Goal: Book appointment/travel/reservation

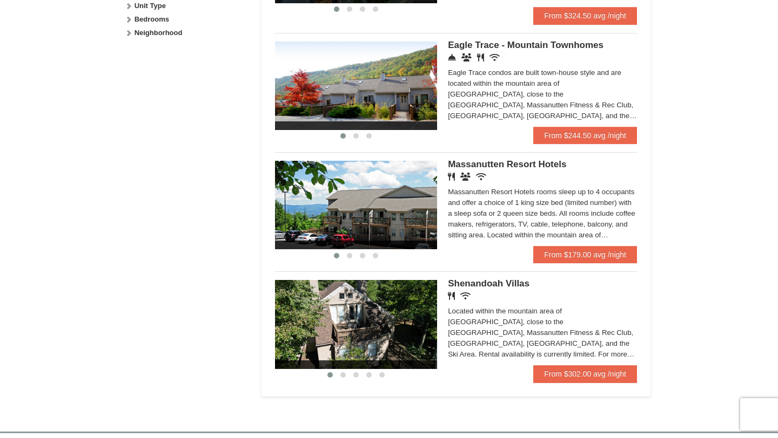
scroll to position [571, 0]
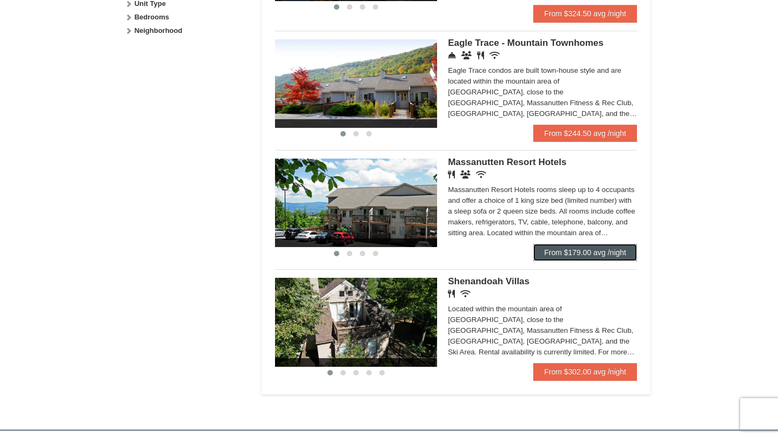
click at [606, 259] on link "From $179.00 avg /night" at bounding box center [585, 252] width 104 height 17
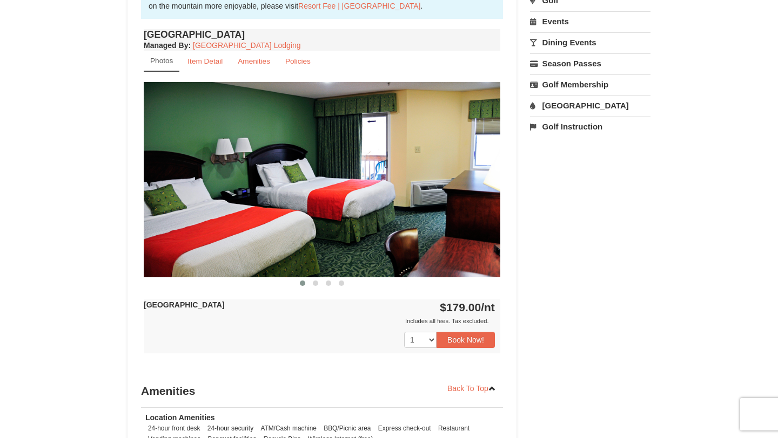
scroll to position [383, 0]
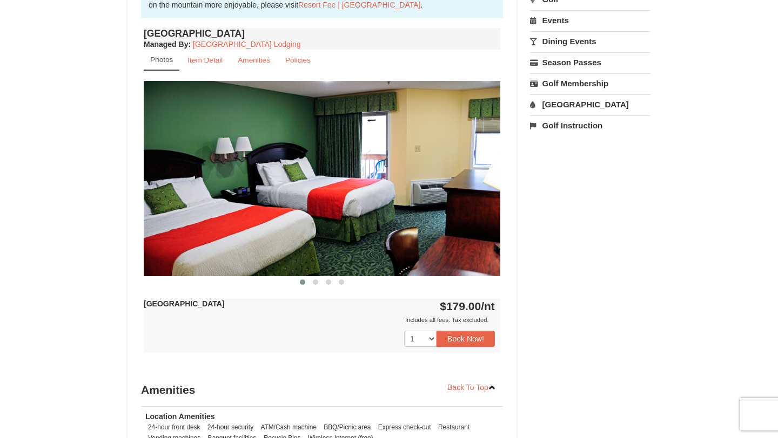
click at [476, 210] on img at bounding box center [322, 178] width 356 height 195
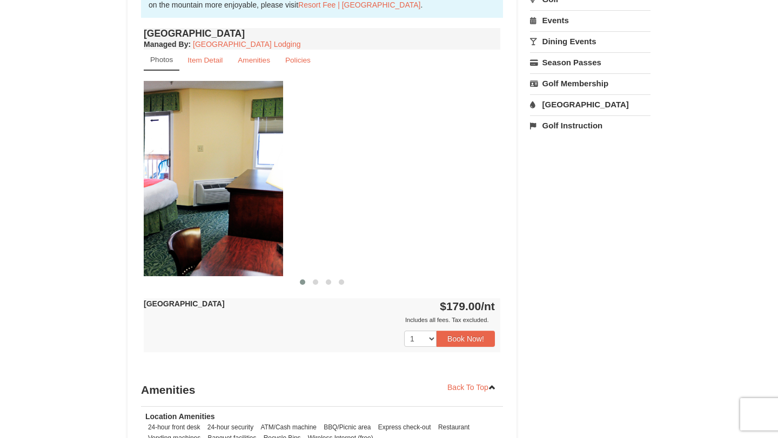
drag, startPoint x: 481, startPoint y: 191, endPoint x: 254, endPoint y: 200, distance: 226.4
click at [254, 200] on img at bounding box center [105, 178] width 356 height 195
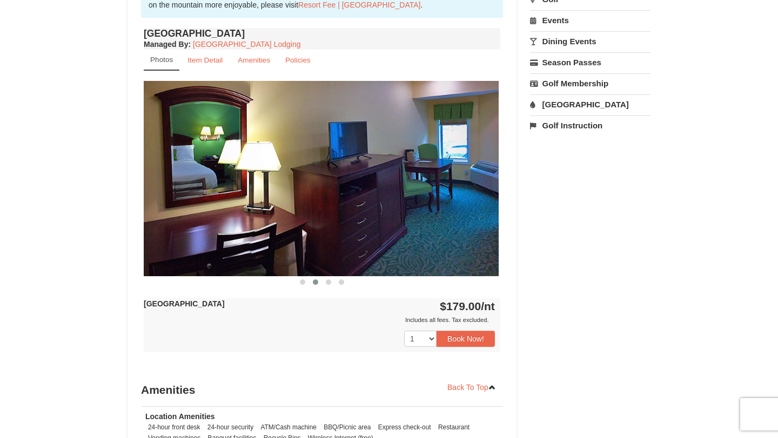
drag, startPoint x: 398, startPoint y: 214, endPoint x: 116, endPoint y: 208, distance: 283.0
click at [117, 209] on div "× <<Back to results Massanutten Resort Hotels Book from $179.00! 1822 Resort Dr…" at bounding box center [389, 130] width 544 height 928
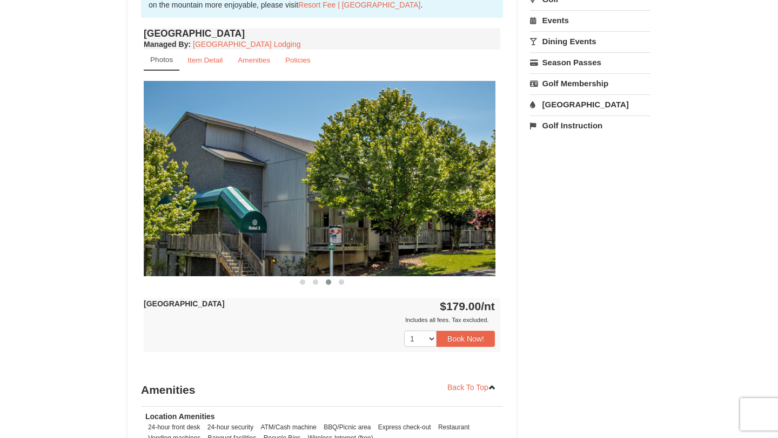
drag, startPoint x: 415, startPoint y: 200, endPoint x: 199, endPoint y: 202, distance: 215.5
click at [204, 201] on img at bounding box center [317, 178] width 356 height 195
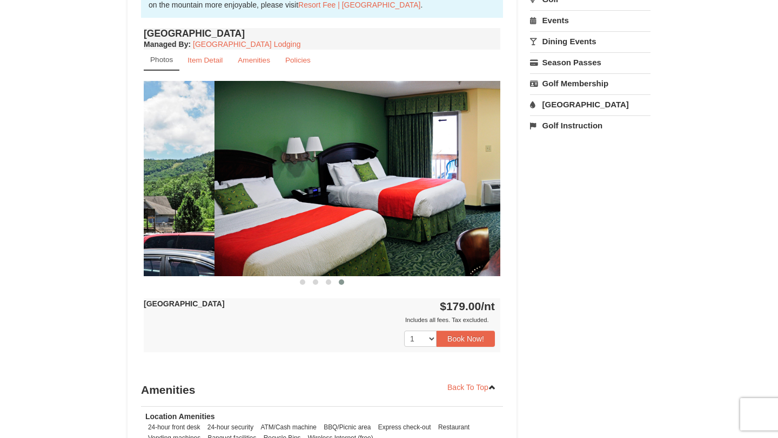
drag, startPoint x: 366, startPoint y: 207, endPoint x: 135, endPoint y: 208, distance: 231.1
click at [135, 208] on div "Book from $179.00! 1822 Resort Drive, Massanutten, VA Availability Amenities Po…" at bounding box center [321, 150] width 389 height 857
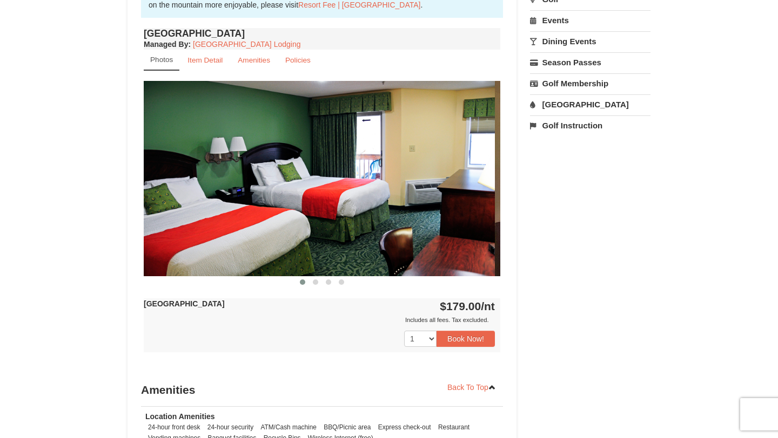
drag, startPoint x: 393, startPoint y: 212, endPoint x: 0, endPoint y: 266, distance: 396.2
click at [3, 265] on div "× <<Back to results Massanutten Resort Hotels Book from $179.00! 1822 Resort Dr…" at bounding box center [389, 129] width 778 height 949
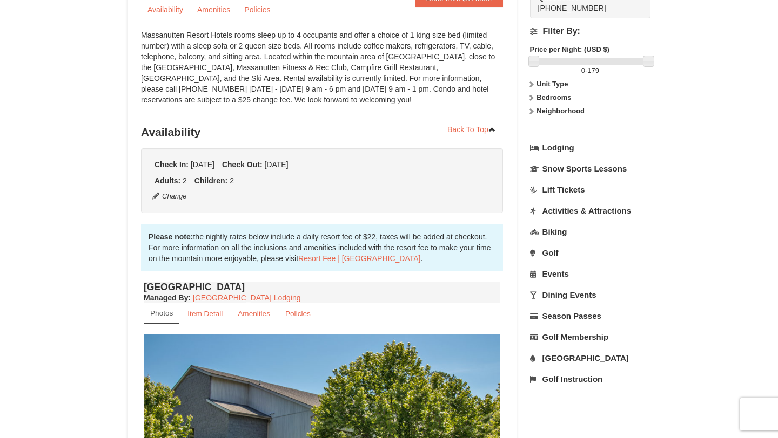
scroll to position [137, 0]
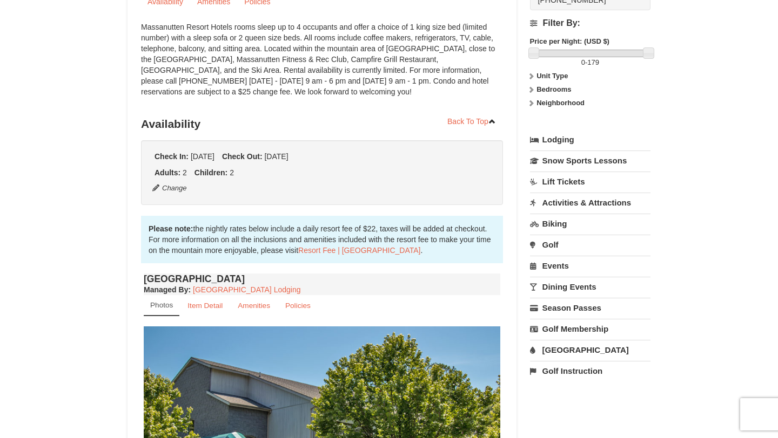
click at [555, 351] on link "[GEOGRAPHIC_DATA]" at bounding box center [590, 350] width 120 height 20
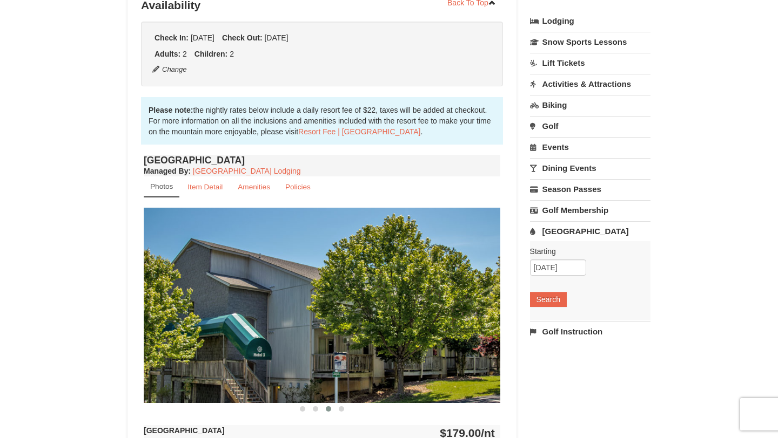
scroll to position [257, 0]
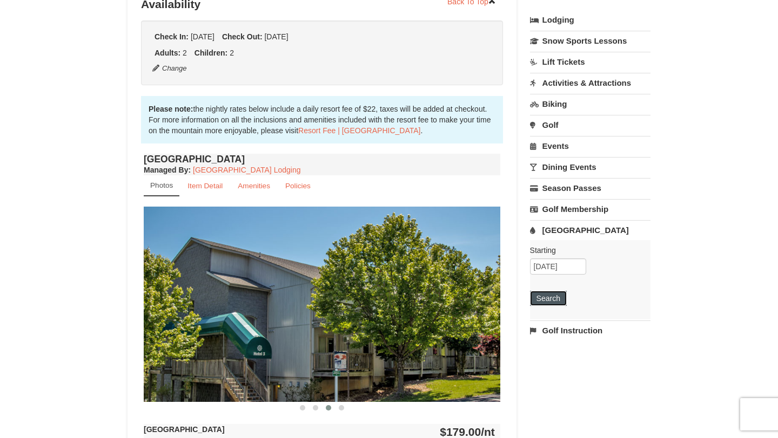
click at [558, 303] on button "Search" at bounding box center [548, 298] width 37 height 15
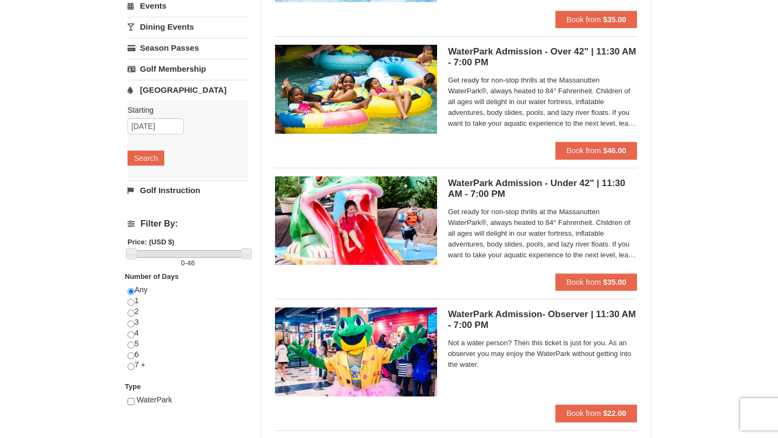
scroll to position [205, 0]
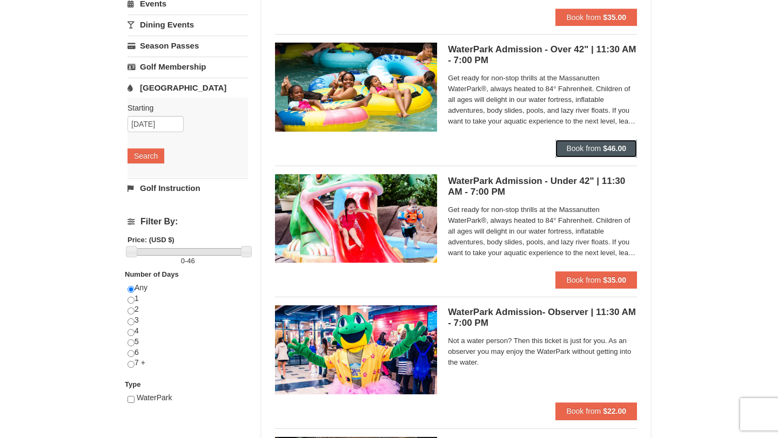
click at [612, 151] on strong "$46.00" at bounding box center [614, 148] width 23 height 9
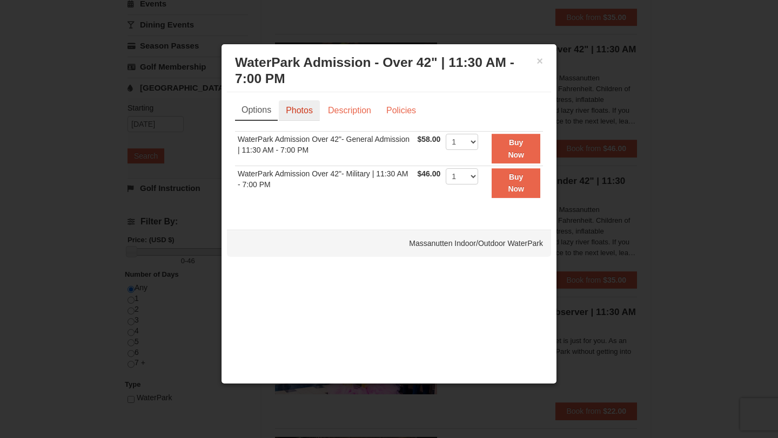
click at [290, 116] on link "Photos" at bounding box center [299, 110] width 41 height 21
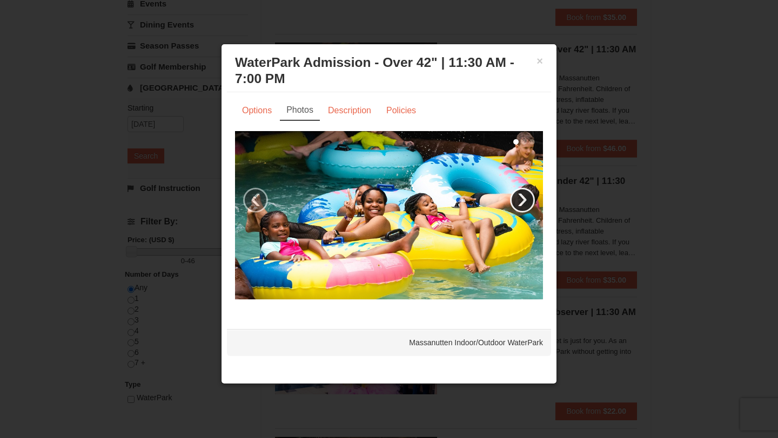
click at [530, 202] on link "›" at bounding box center [522, 200] width 25 height 25
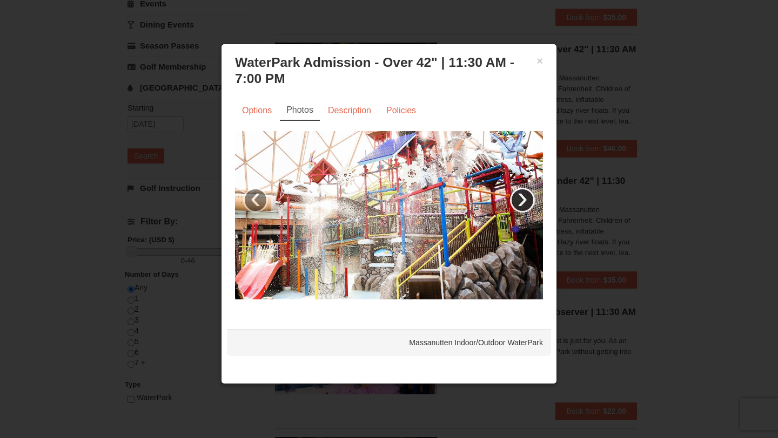
click at [530, 202] on link "›" at bounding box center [522, 200] width 25 height 25
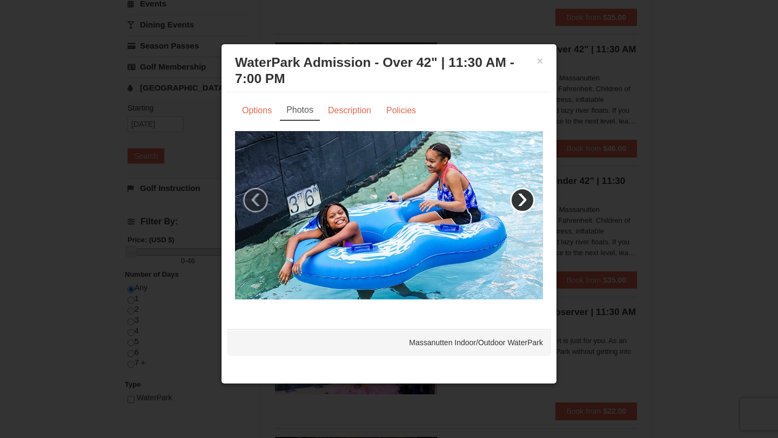
click at [530, 203] on link "›" at bounding box center [522, 200] width 25 height 25
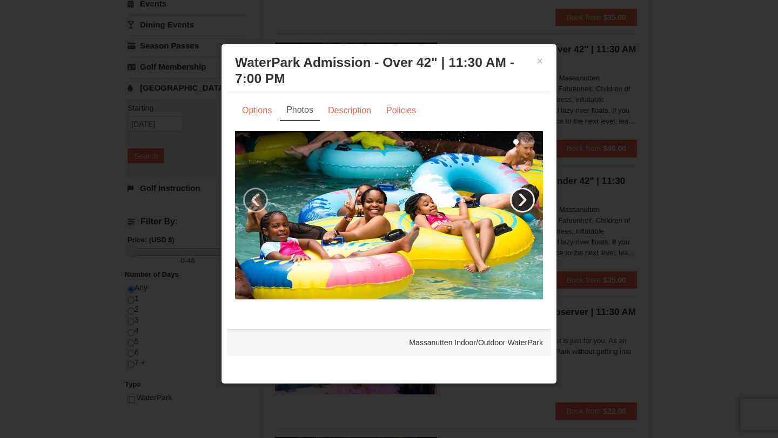
click at [530, 204] on link "›" at bounding box center [522, 200] width 25 height 25
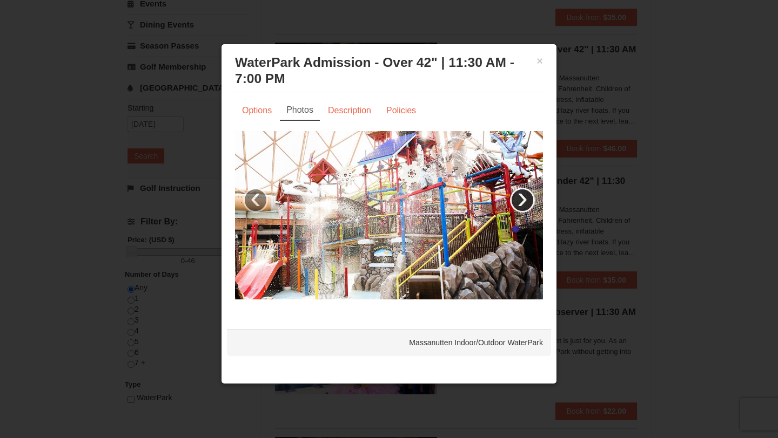
click at [530, 204] on link "›" at bounding box center [522, 200] width 25 height 25
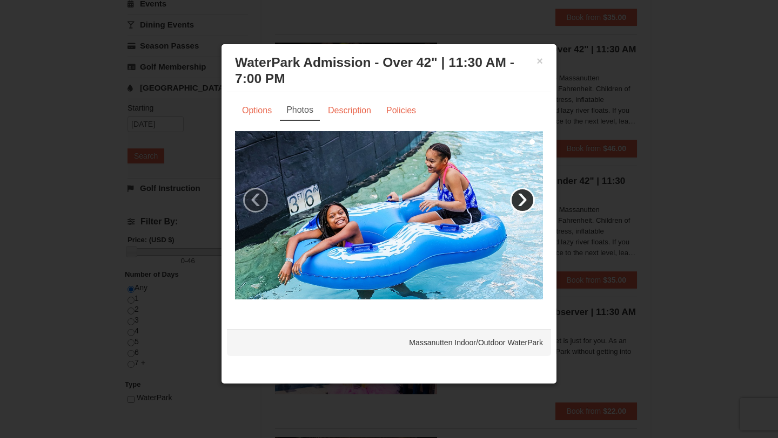
click at [530, 204] on link "›" at bounding box center [522, 200] width 25 height 25
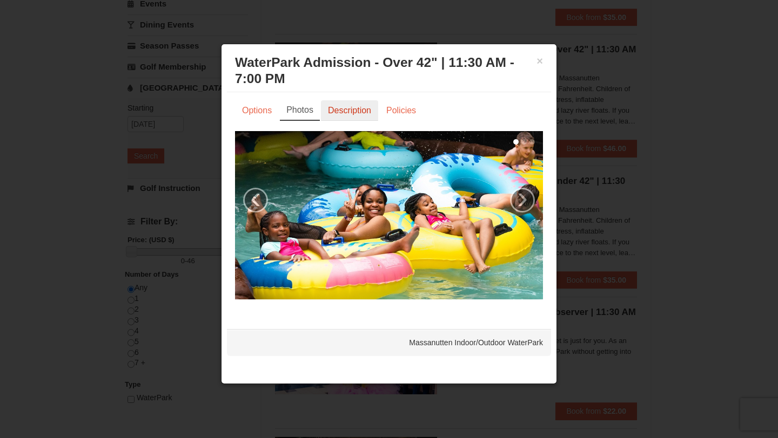
click at [350, 119] on link "Description" at bounding box center [349, 110] width 57 height 21
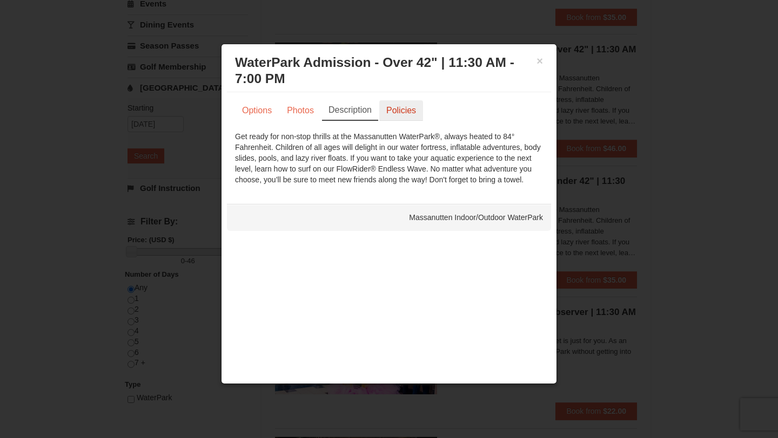
click at [408, 115] on link "Policies" at bounding box center [401, 110] width 44 height 21
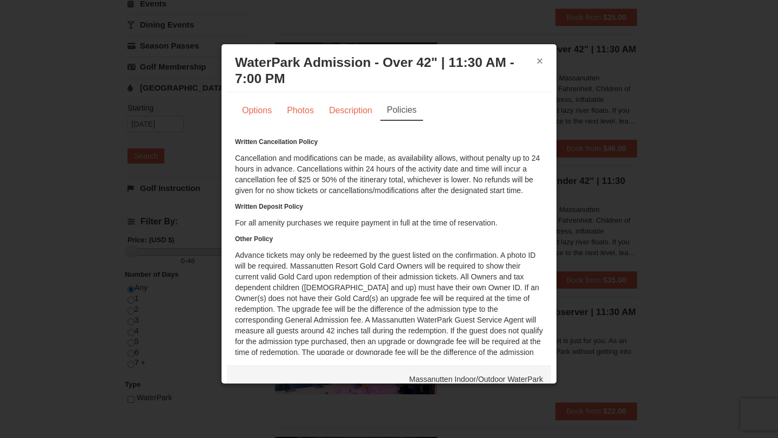
click at [537, 65] on button "×" at bounding box center [539, 61] width 6 height 11
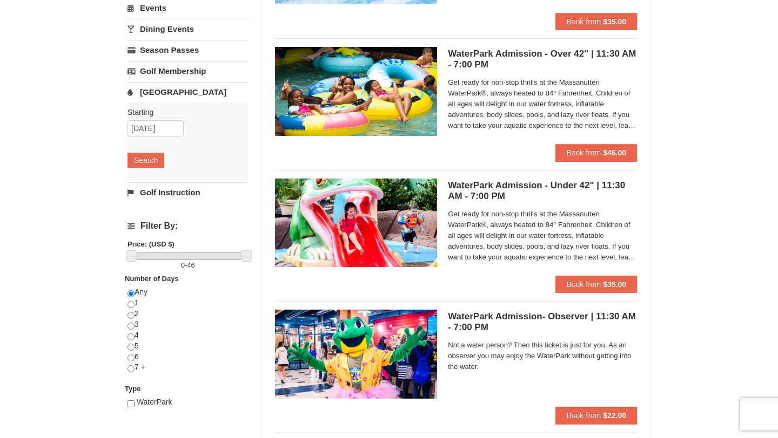
scroll to position [206, 0]
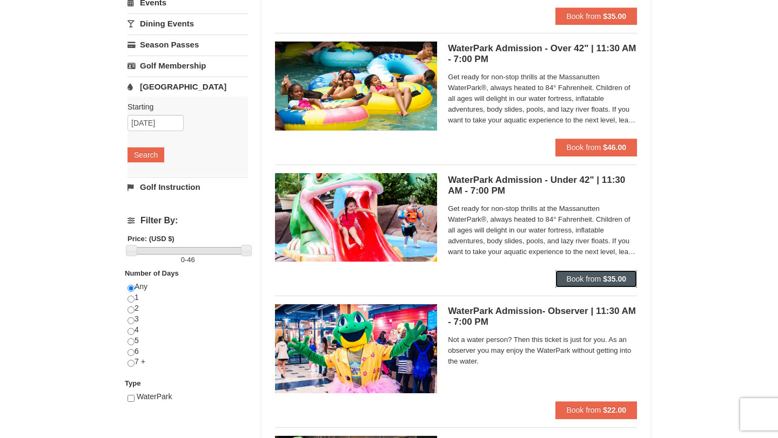
click at [596, 278] on span "Book from" at bounding box center [583, 279] width 35 height 9
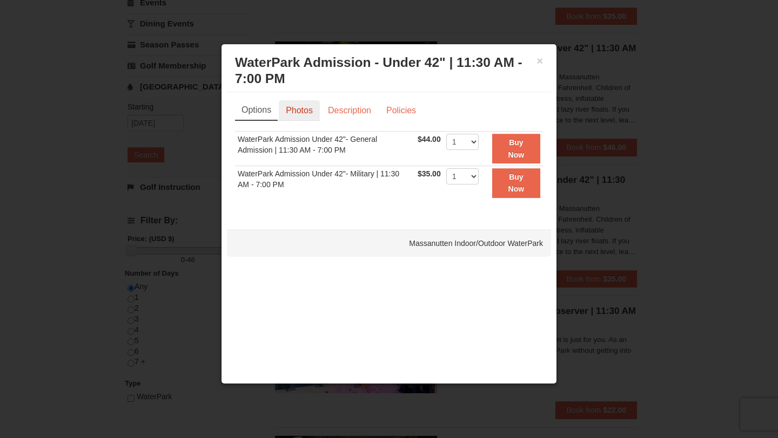
click at [308, 114] on link "Photos" at bounding box center [299, 110] width 41 height 21
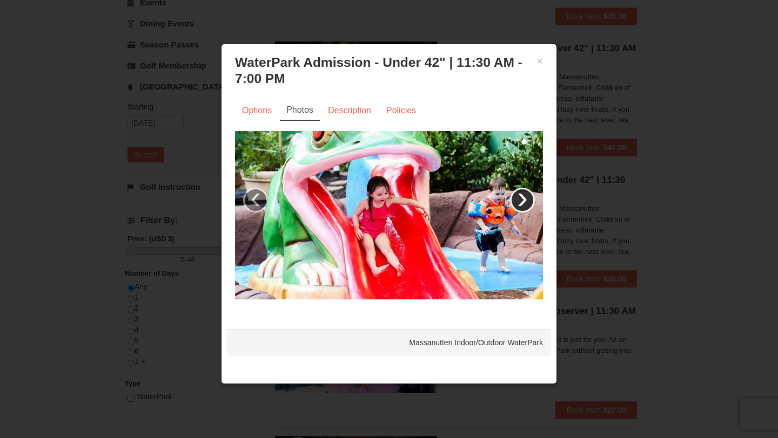
click at [519, 199] on link "›" at bounding box center [522, 200] width 25 height 25
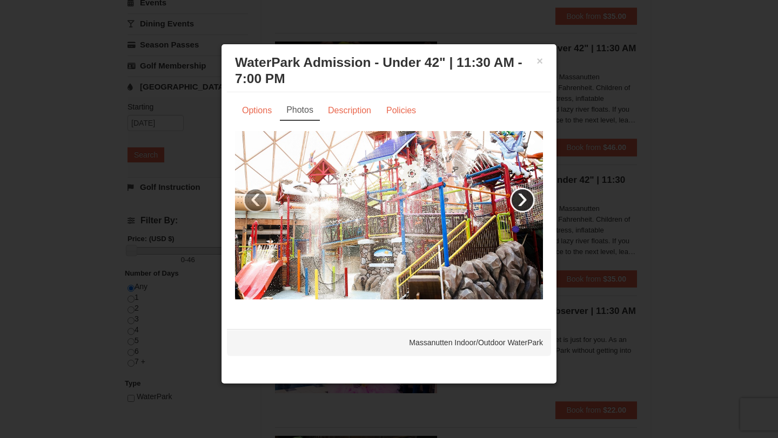
click at [519, 199] on link "›" at bounding box center [522, 200] width 25 height 25
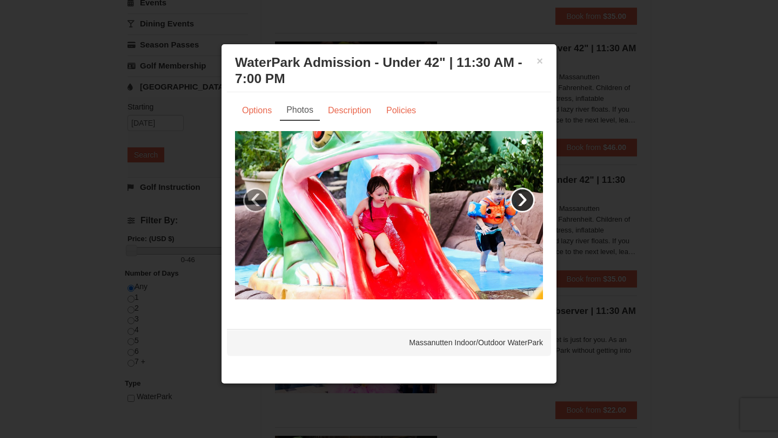
click at [519, 199] on link "›" at bounding box center [522, 200] width 25 height 25
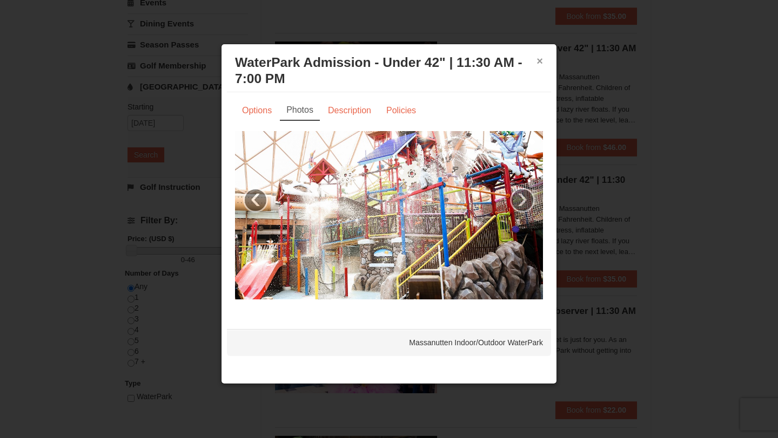
click at [536, 63] on button "×" at bounding box center [539, 61] width 6 height 11
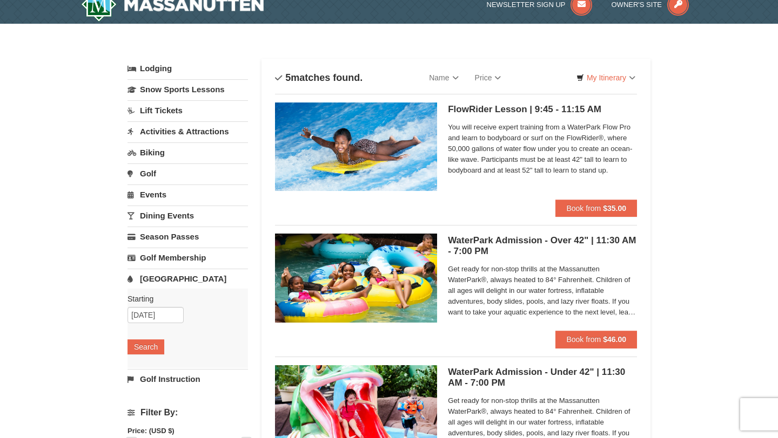
scroll to position [11, 0]
